Goal: Browse casually: Explore the website without a specific task or goal

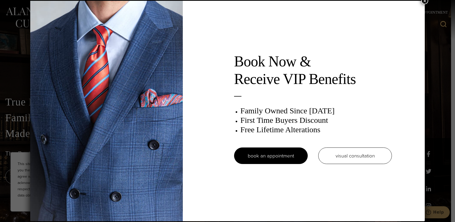
click at [387, 54] on h2 "Book Now & Receive VIP Benefits" at bounding box center [313, 70] width 158 height 35
click at [242, 74] on h2 "Book Now & Receive VIP Benefits" at bounding box center [313, 70] width 158 height 35
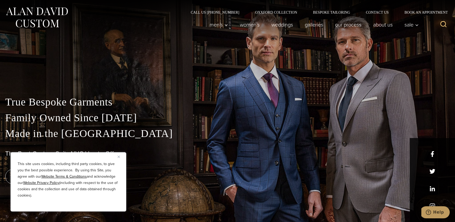
click at [59, 84] on div "True Bespoke Garments Family Owned Since [DATE] Made in [GEOGRAPHIC_DATA] The B…" at bounding box center [227, 145] width 455 height 154
click at [34, 19] on img at bounding box center [36, 17] width 63 height 23
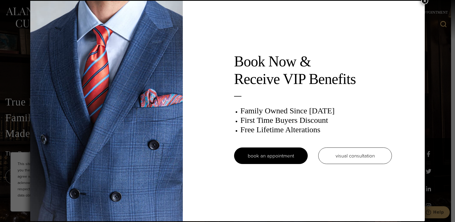
click at [160, 49] on img at bounding box center [106, 111] width 152 height 221
click at [423, 0] on button "×" at bounding box center [424, 0] width 7 height 7
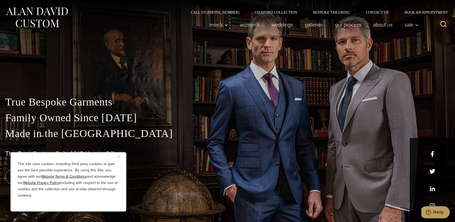
click at [119, 156] on button "Close" at bounding box center [120, 157] width 6 height 6
